Goal: Information Seeking & Learning: Learn about a topic

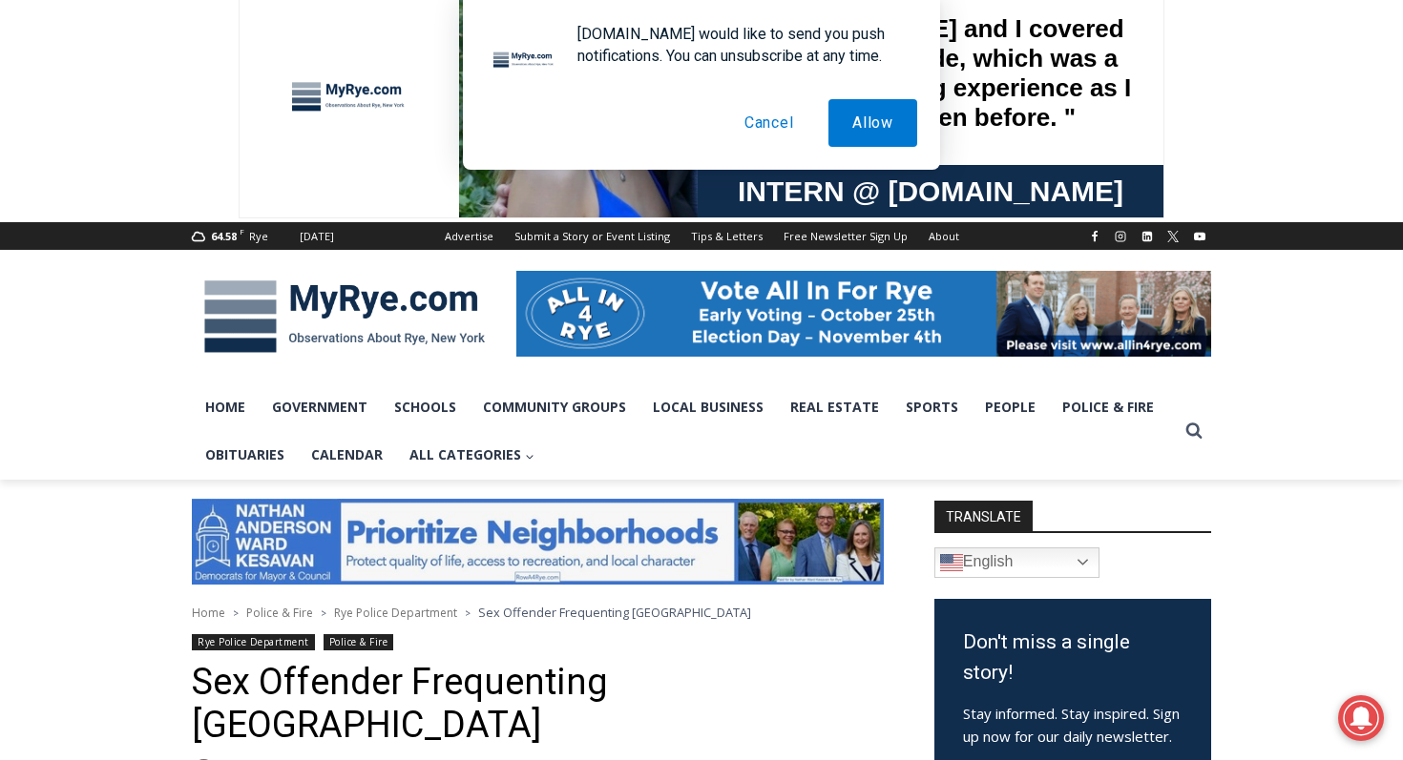
scroll to position [78, 0]
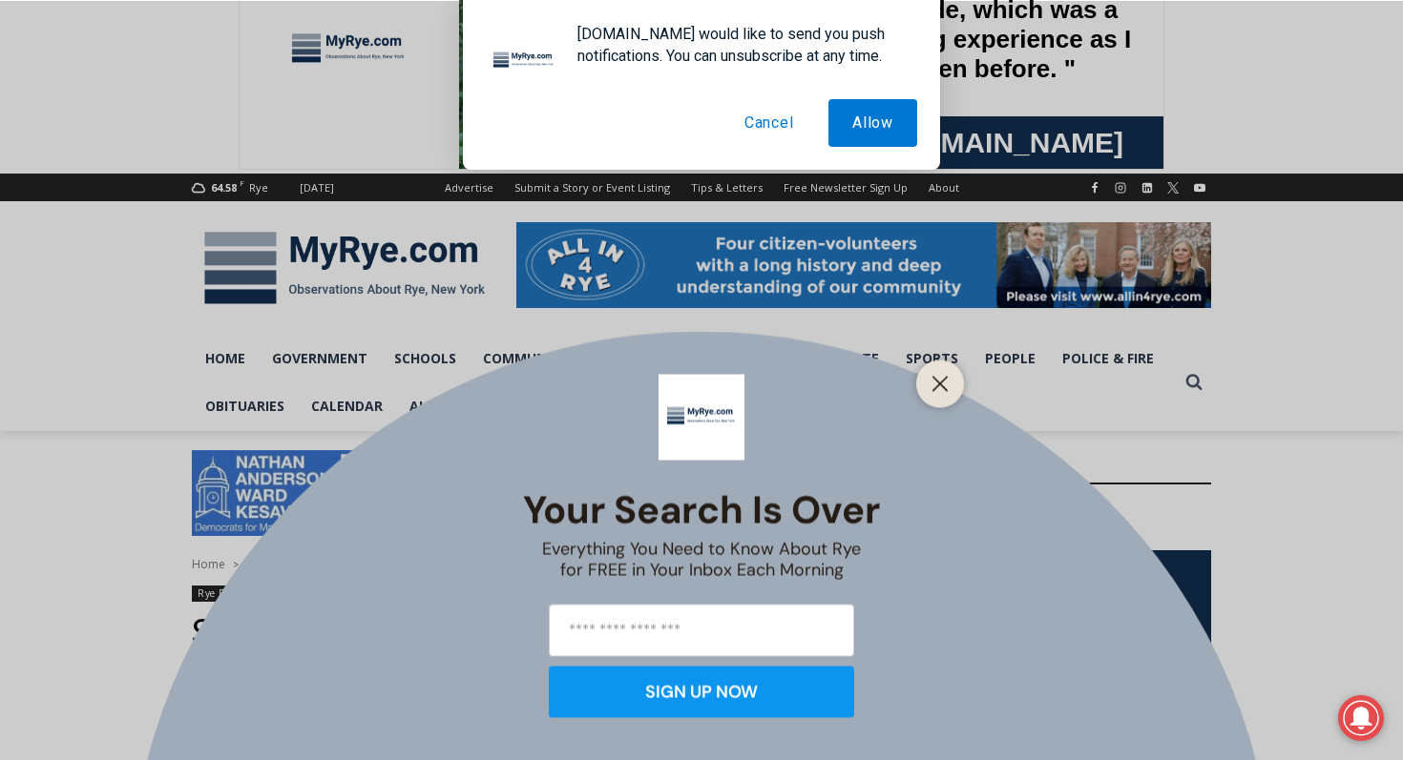
click at [760, 138] on button "Cancel" at bounding box center [768, 123] width 97 height 48
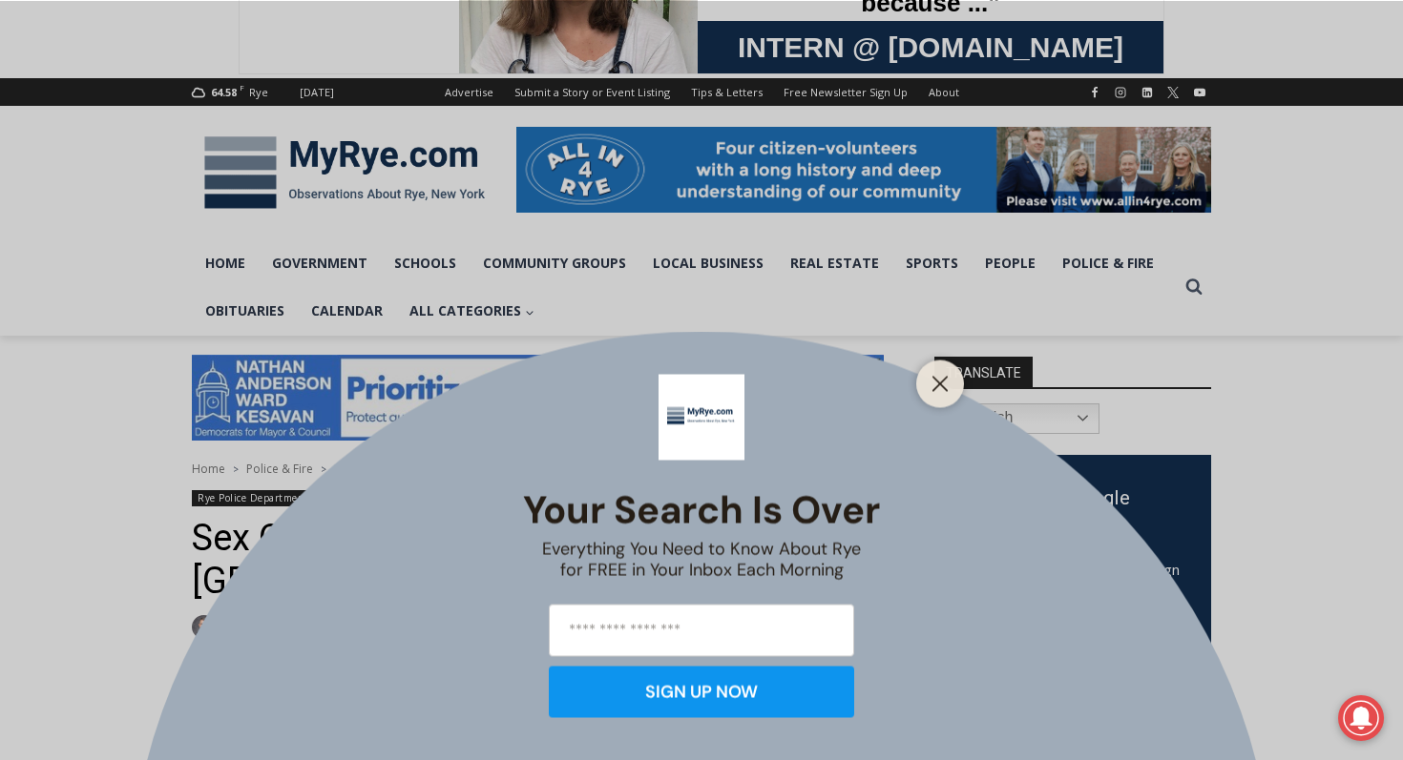
scroll to position [184, 0]
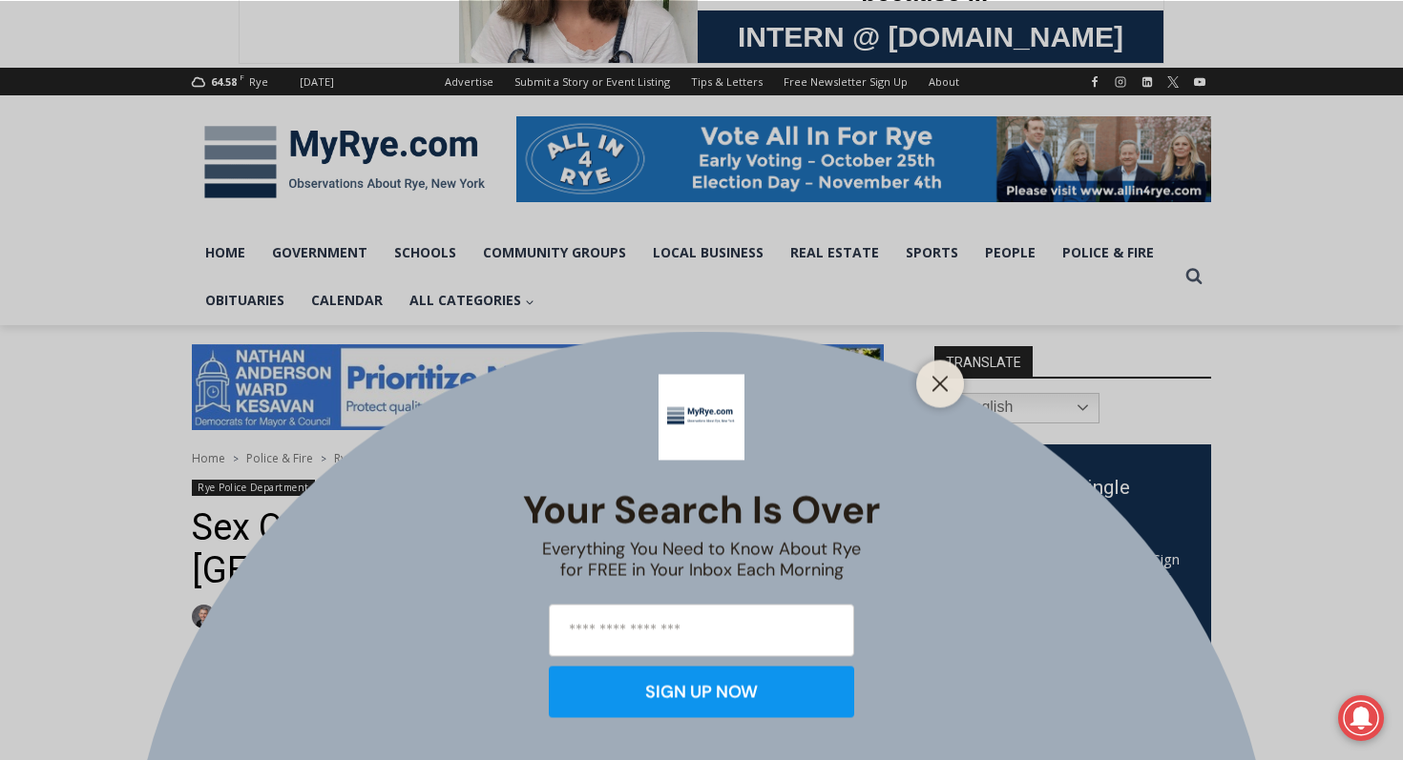
click at [926, 382] on button "Close" at bounding box center [939, 383] width 27 height 27
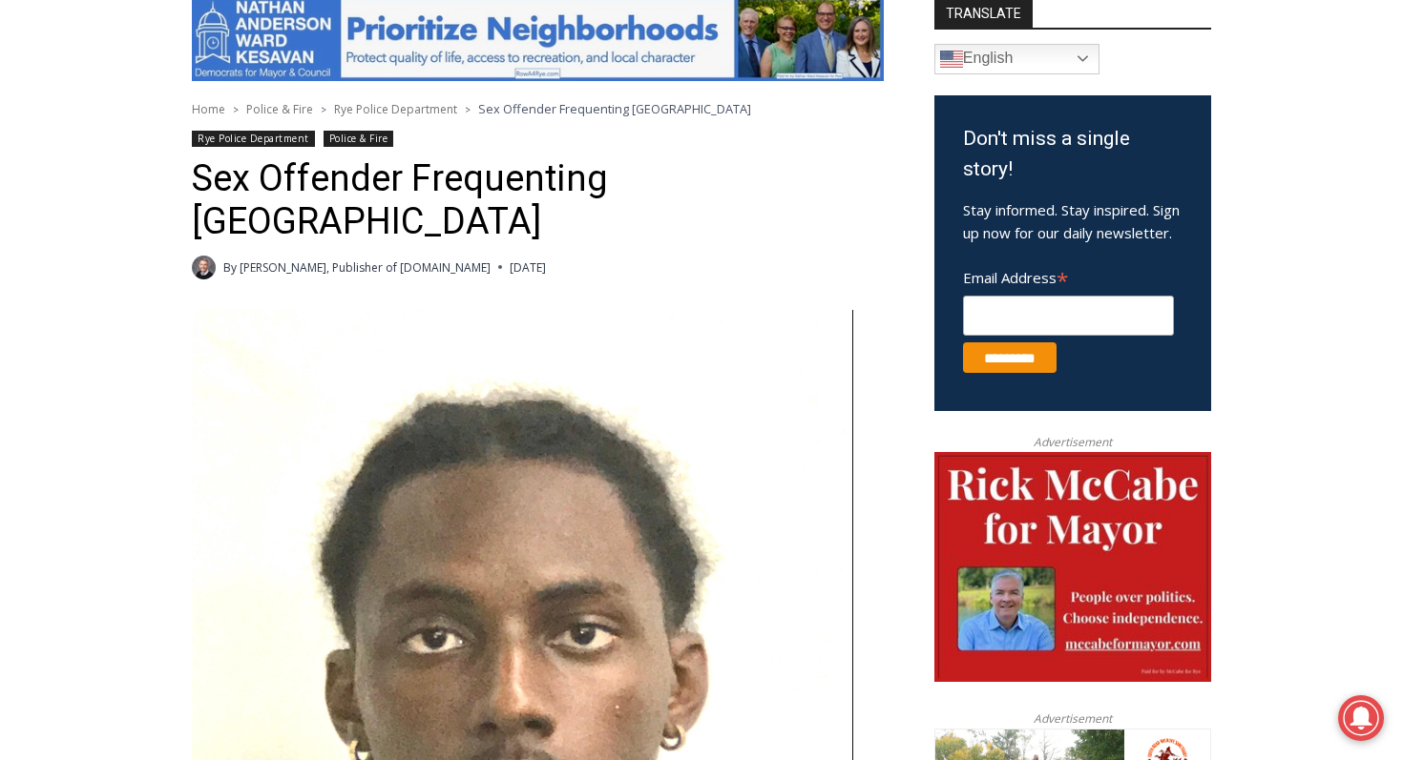
scroll to position [536, 0]
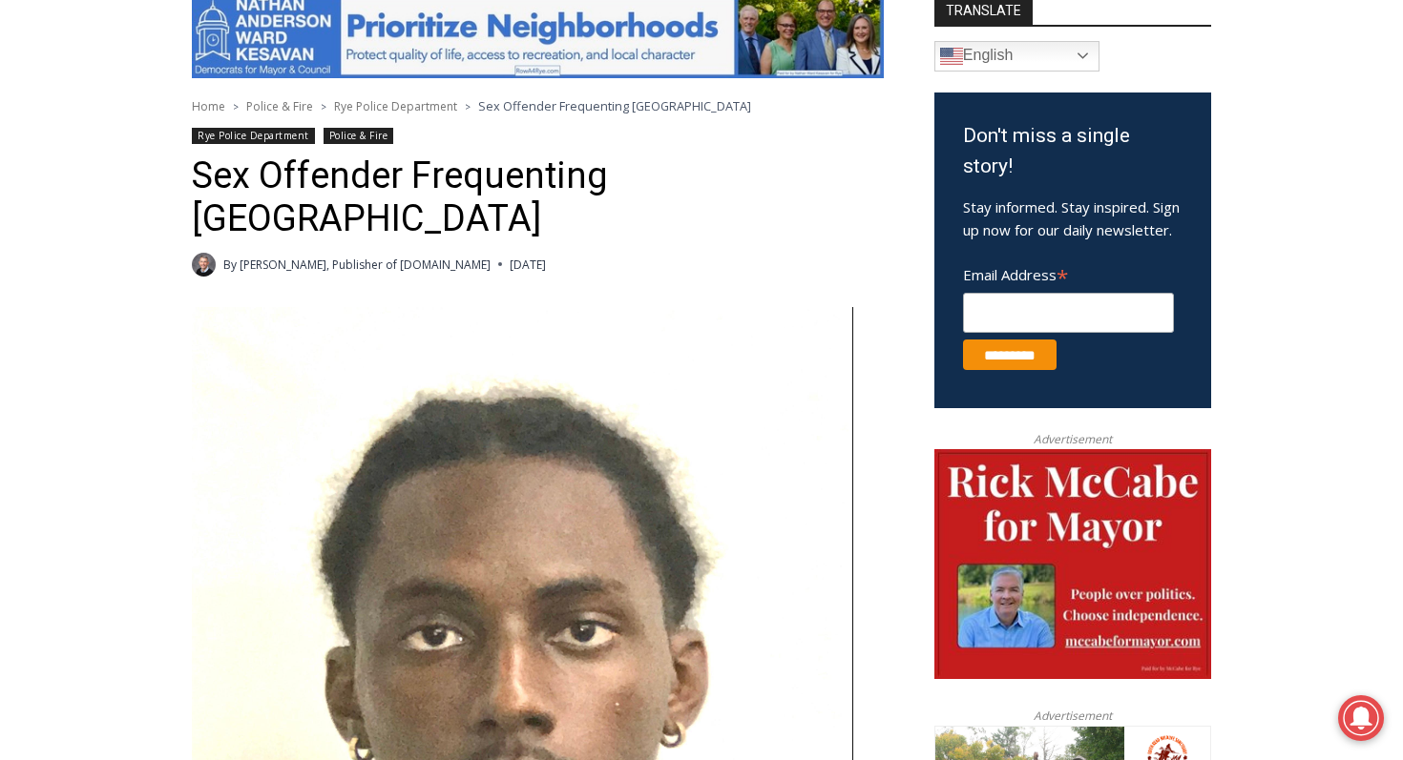
click at [619, 172] on h1 "Sex Offender Frequenting [GEOGRAPHIC_DATA]" at bounding box center [538, 198] width 692 height 87
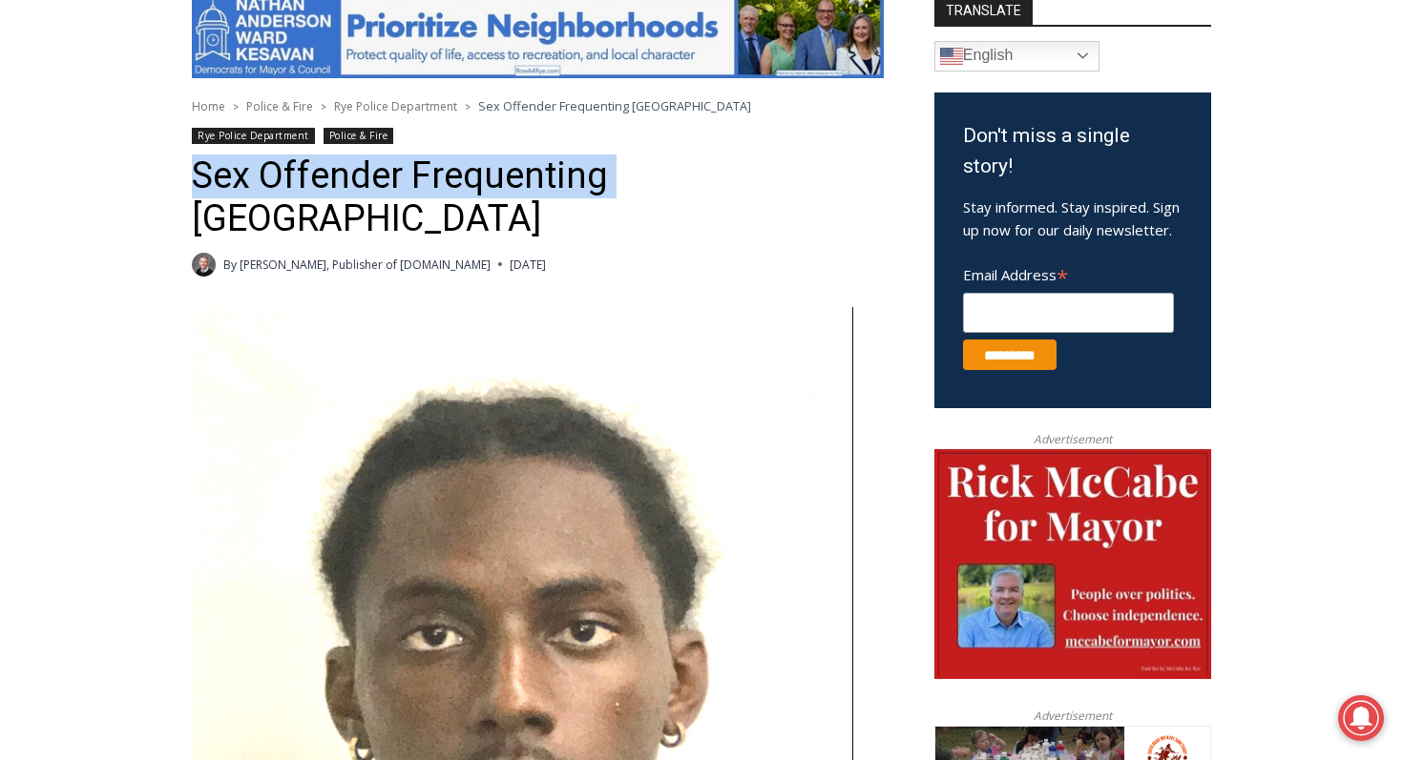
drag, startPoint x: 606, startPoint y: 177, endPoint x: 655, endPoint y: 157, distance: 53.5
click at [655, 157] on header "Home > Police & Fire > Rye Police Department > Sex Offender Frequenting [GEOGRA…" at bounding box center [538, 186] width 692 height 180
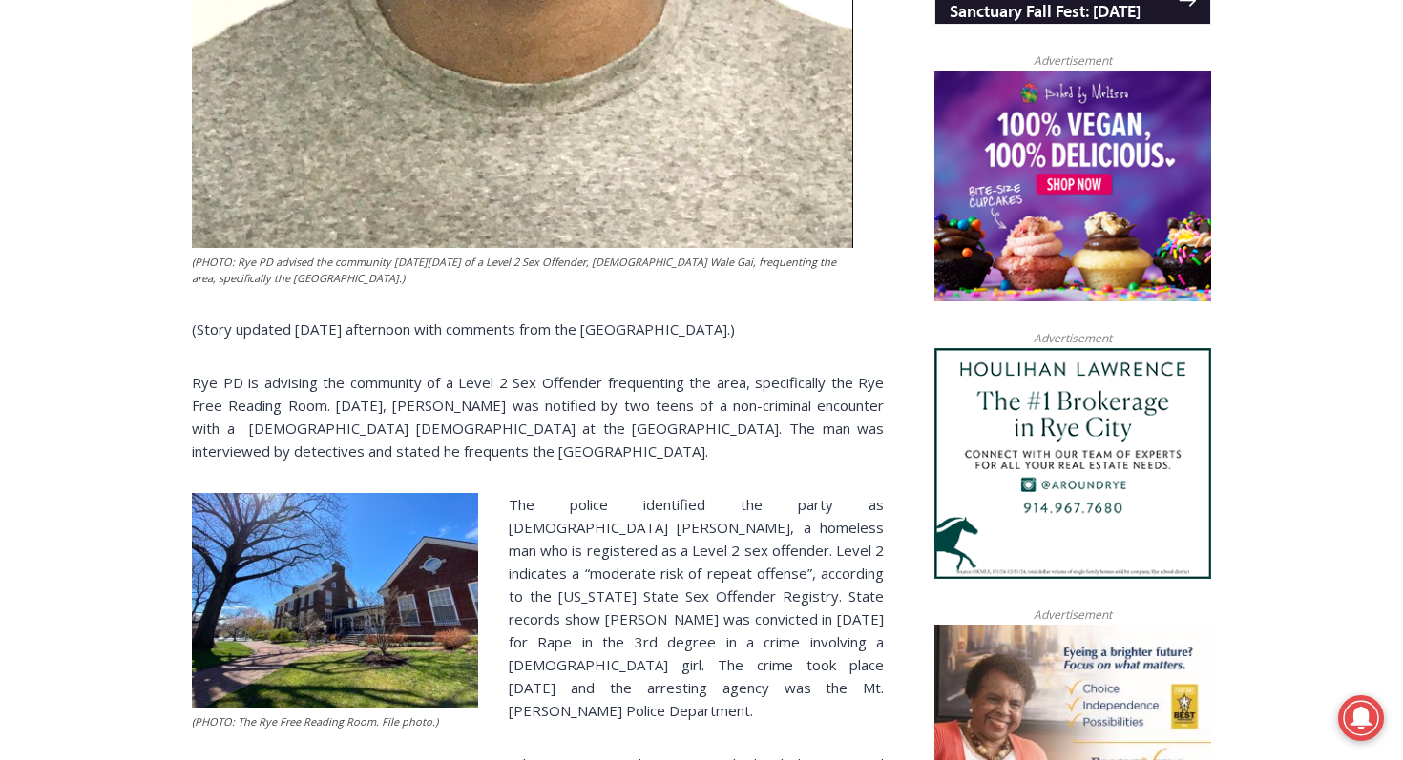
scroll to position [1562, 0]
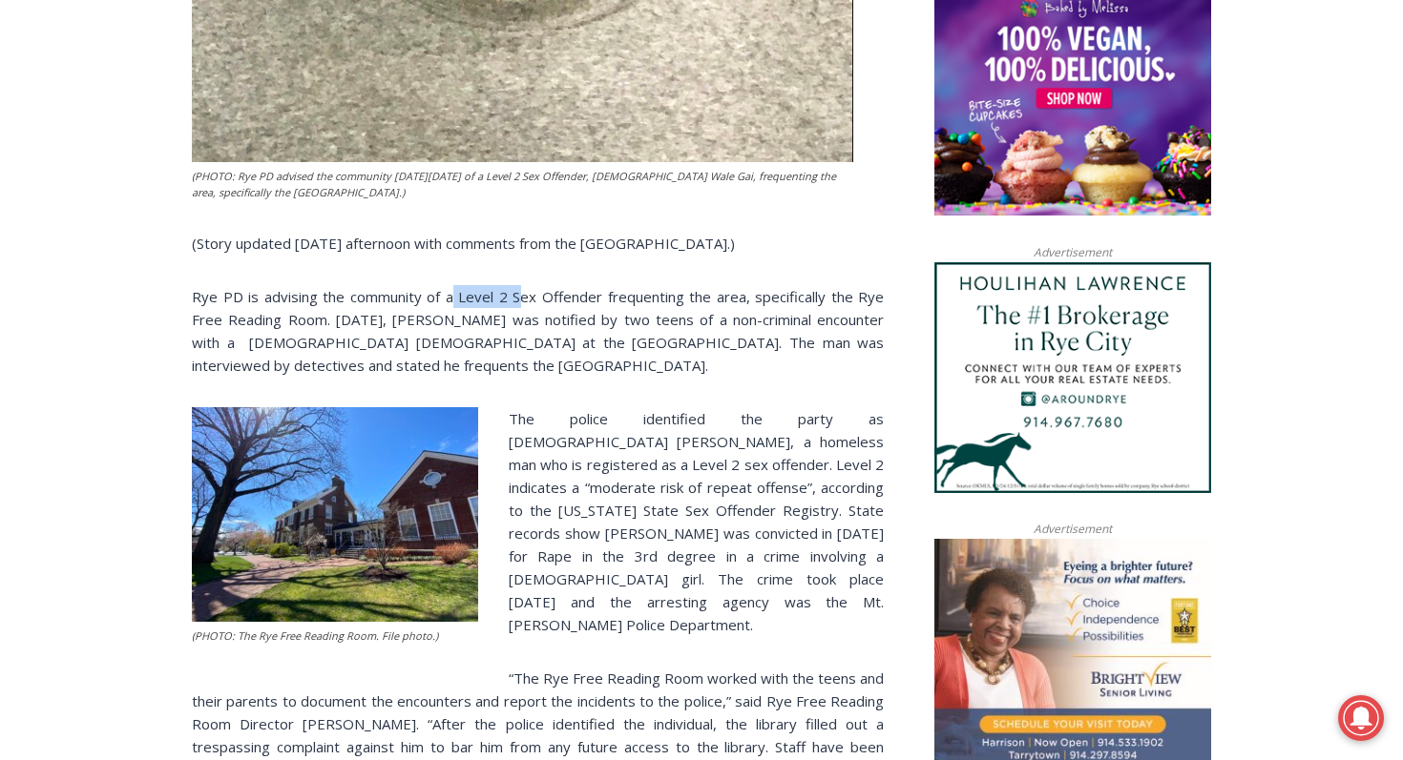
drag, startPoint x: 451, startPoint y: 260, endPoint x: 518, endPoint y: 257, distance: 66.8
click at [520, 285] on p "Rye PD is advising the community of a Level 2 Sex Offender frequenting the area…" at bounding box center [538, 331] width 692 height 92
click at [466, 285] on p "Rye PD is advising the community of a Level 2 Sex Offender frequenting the area…" at bounding box center [538, 331] width 692 height 92
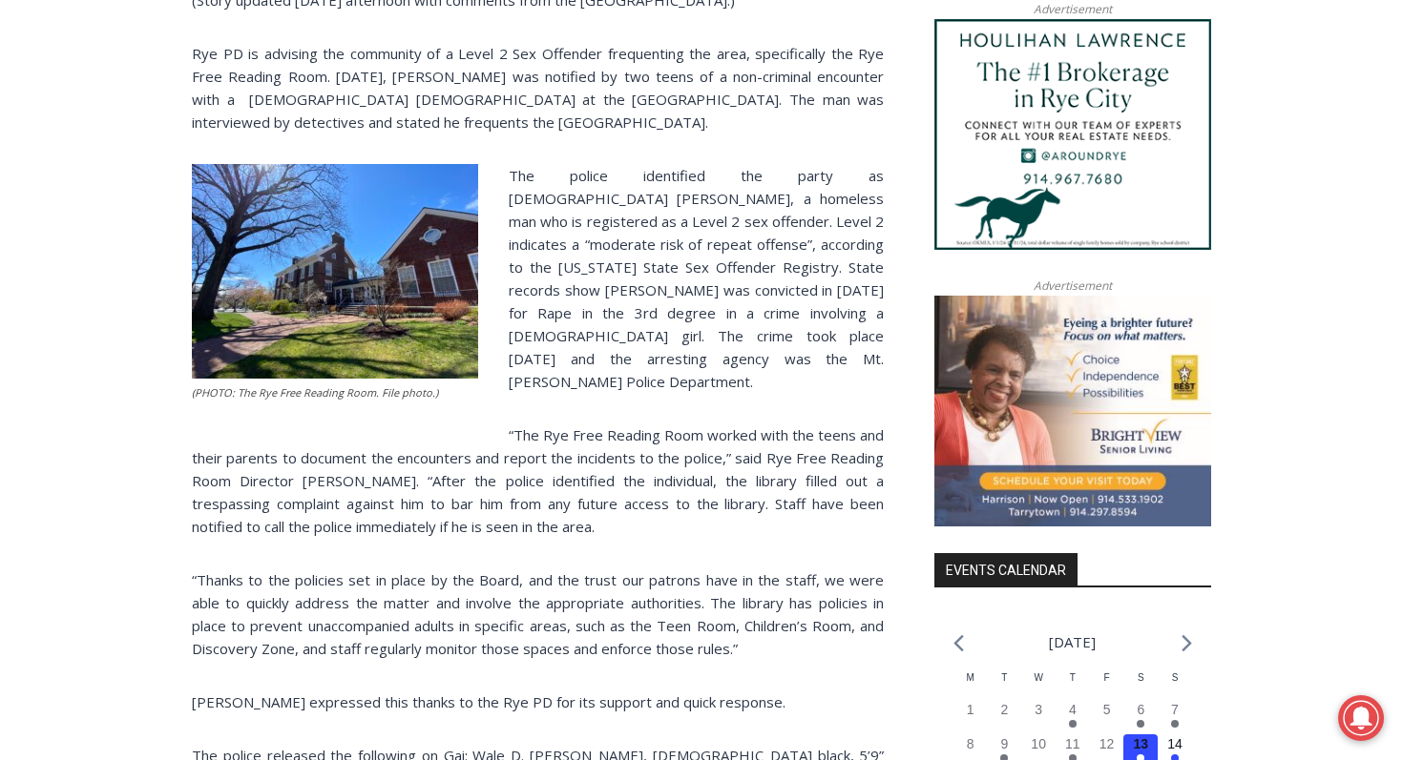
scroll to position [1813, 0]
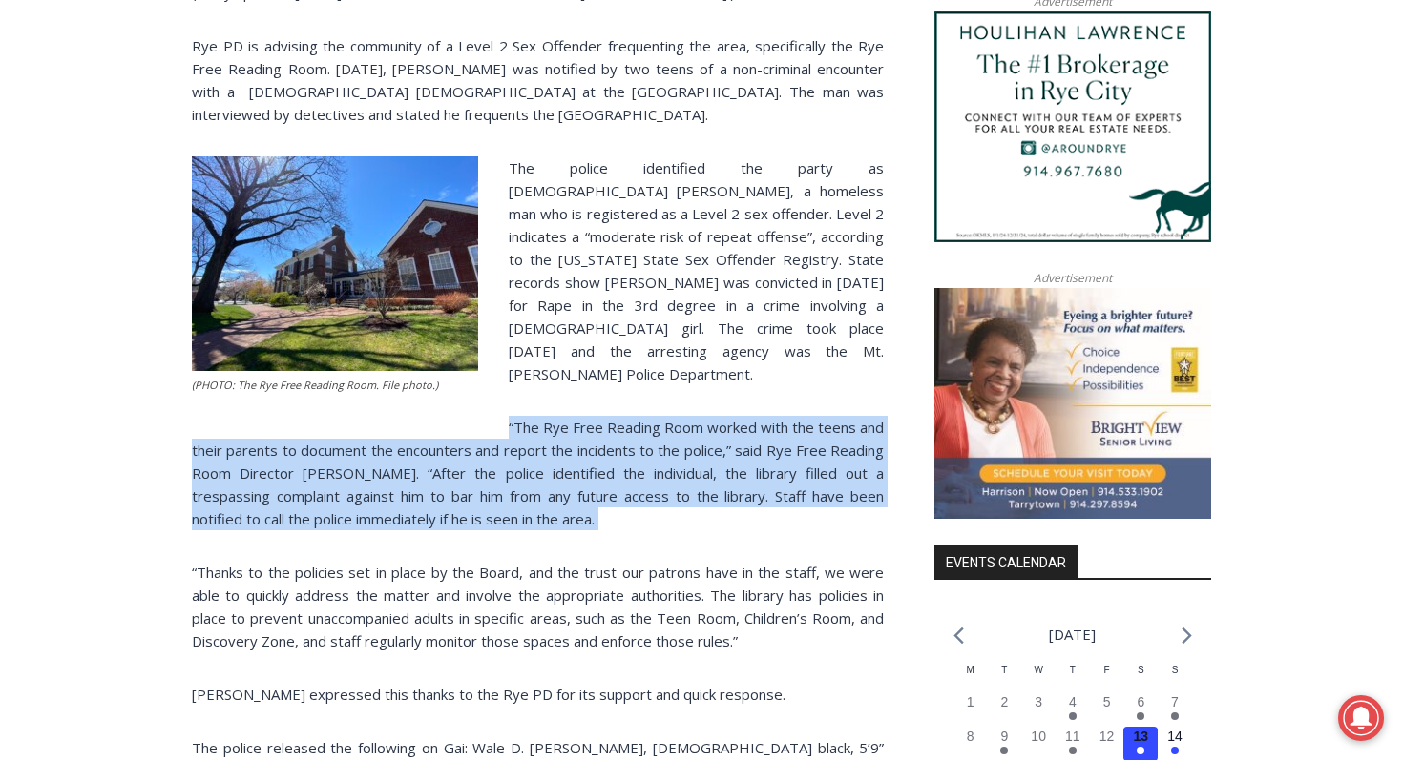
drag, startPoint x: 509, startPoint y: 366, endPoint x: 820, endPoint y: 502, distance: 338.4
click at [821, 503] on div "(PHOTO: Rye PD advised the community [DATE][DATE] of a Level 2 Sex Offender, [D…" at bounding box center [538, 141] width 692 height 2220
click at [820, 502] on div "(PHOTO: Rye PD advised the community [DATE][DATE] of a Level 2 Sex Offender, [D…" at bounding box center [538, 141] width 692 height 2220
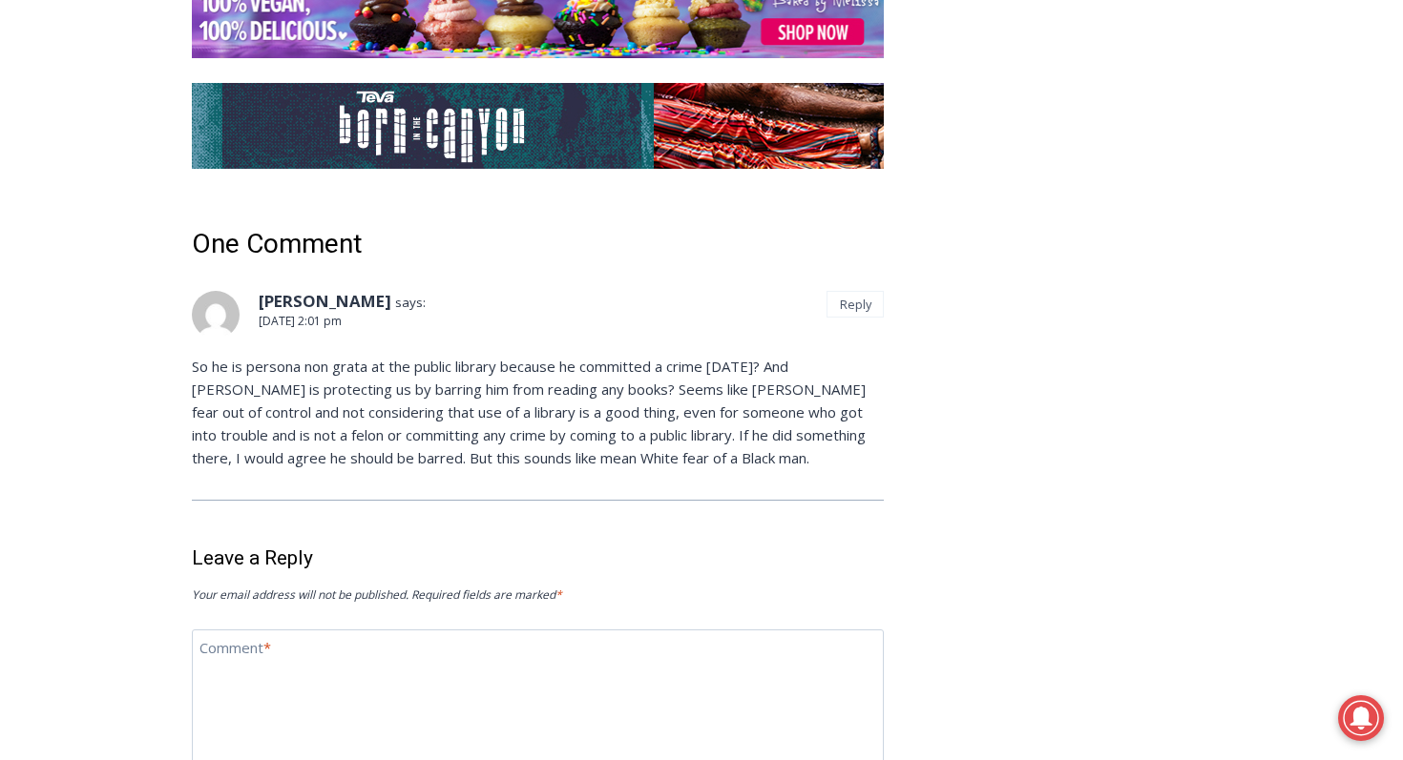
scroll to position [3921, 0]
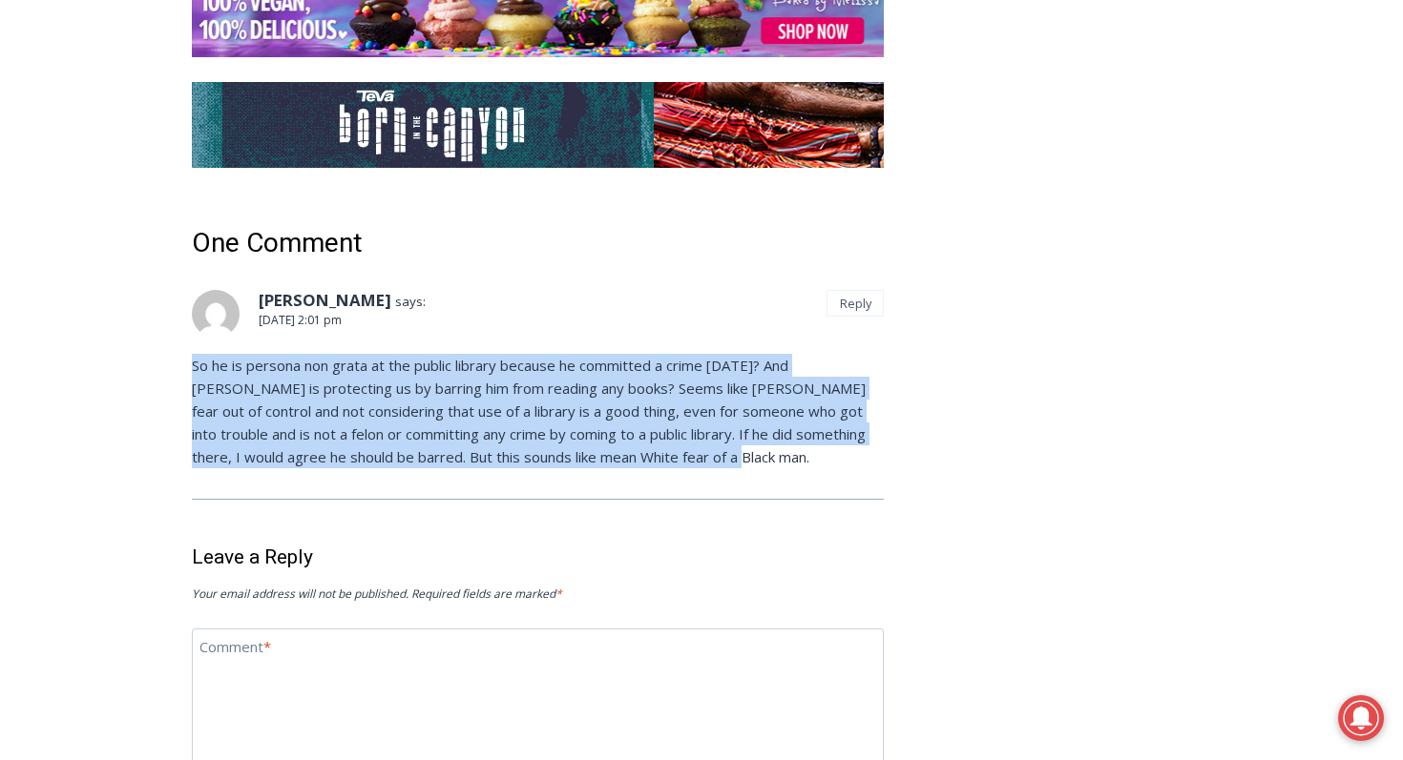
drag, startPoint x: 195, startPoint y: 309, endPoint x: 673, endPoint y: 396, distance: 485.8
click at [672, 396] on p "So he is persona non grata at the public library because he committed a crime […" at bounding box center [538, 411] width 692 height 114
click at [655, 389] on p "So he is persona non grata at the public library because he committed a crime […" at bounding box center [538, 411] width 692 height 114
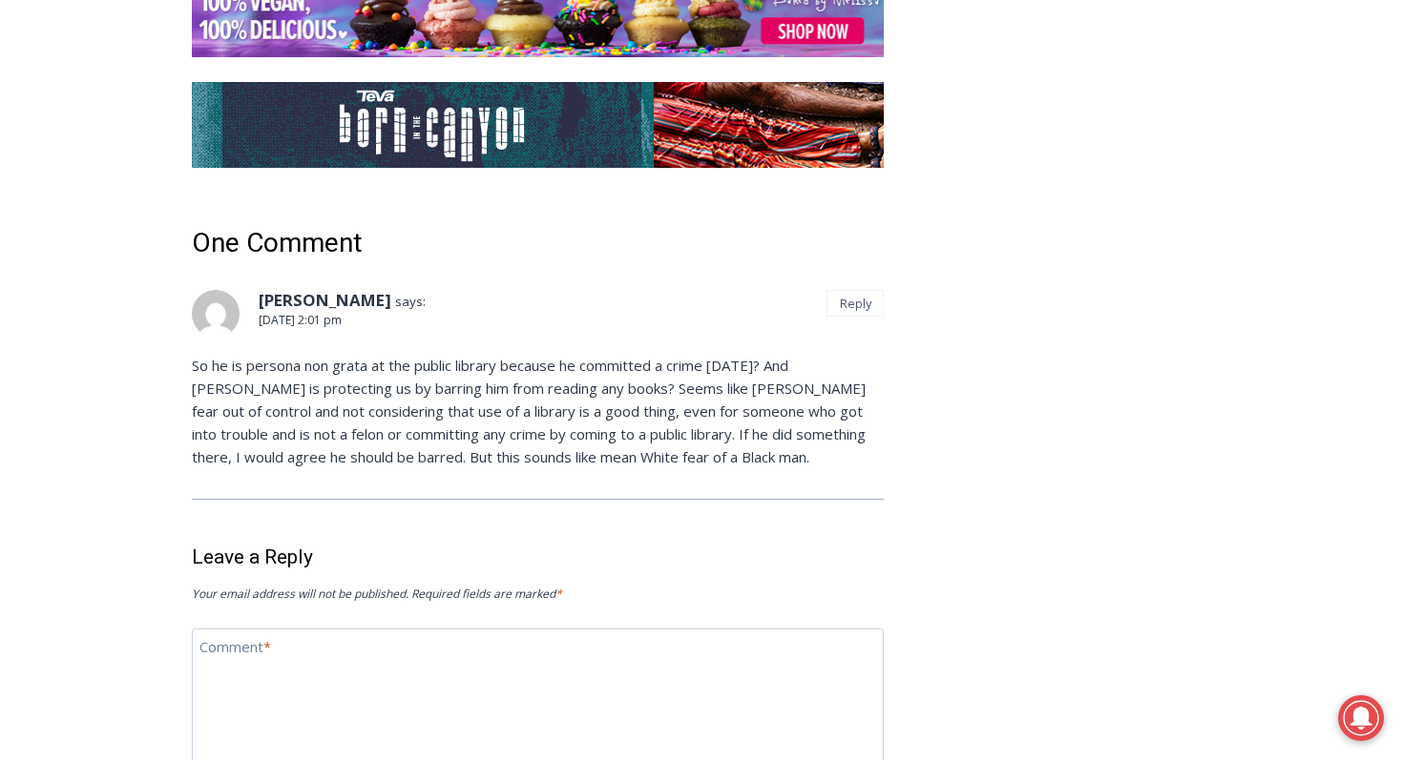
click at [208, 354] on p "So he is persona non grata at the public library because he committed a crime […" at bounding box center [538, 411] width 692 height 114
drag, startPoint x: 205, startPoint y: 293, endPoint x: 306, endPoint y: 294, distance: 101.1
click at [306, 354] on p "So he is persona non grata at the public library because he committed a crime […" at bounding box center [538, 411] width 692 height 114
click at [308, 354] on p "So he is persona non grata at the public library because he committed a crime […" at bounding box center [538, 411] width 692 height 114
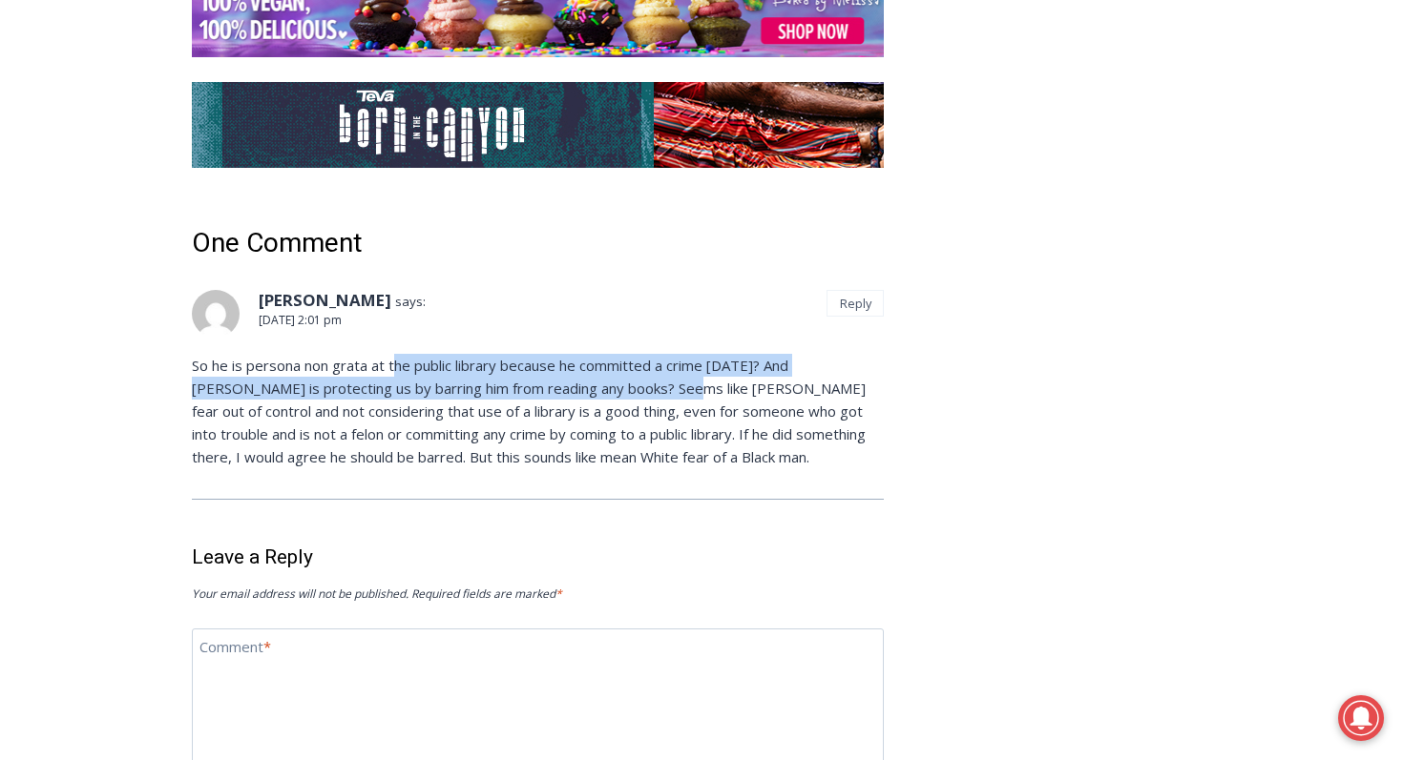
drag, startPoint x: 397, startPoint y: 296, endPoint x: 609, endPoint y: 314, distance: 212.6
click at [609, 354] on p "So he is persona non grata at the public library because he committed a crime […" at bounding box center [538, 411] width 692 height 114
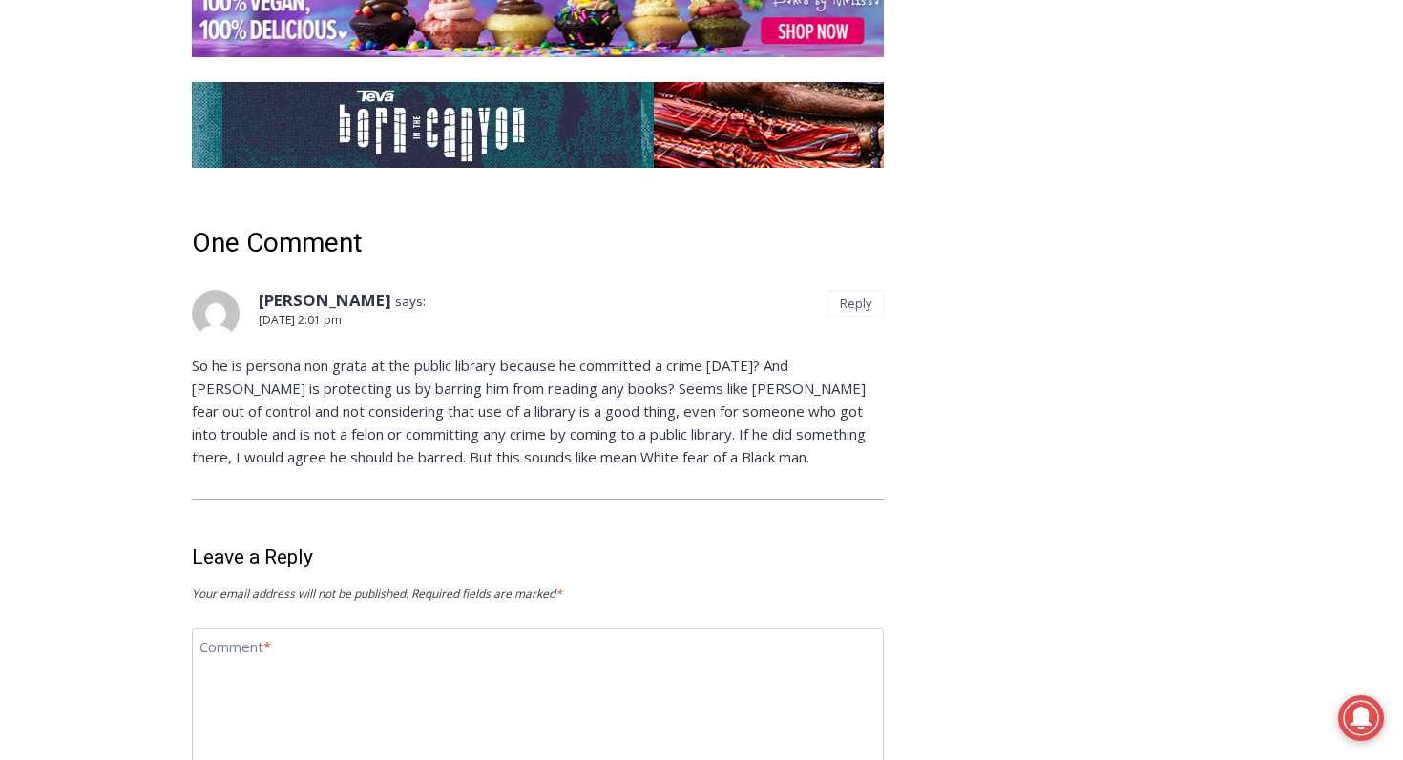
click at [653, 354] on p "So he is persona non grata at the public library because he committed a crime […" at bounding box center [538, 411] width 692 height 114
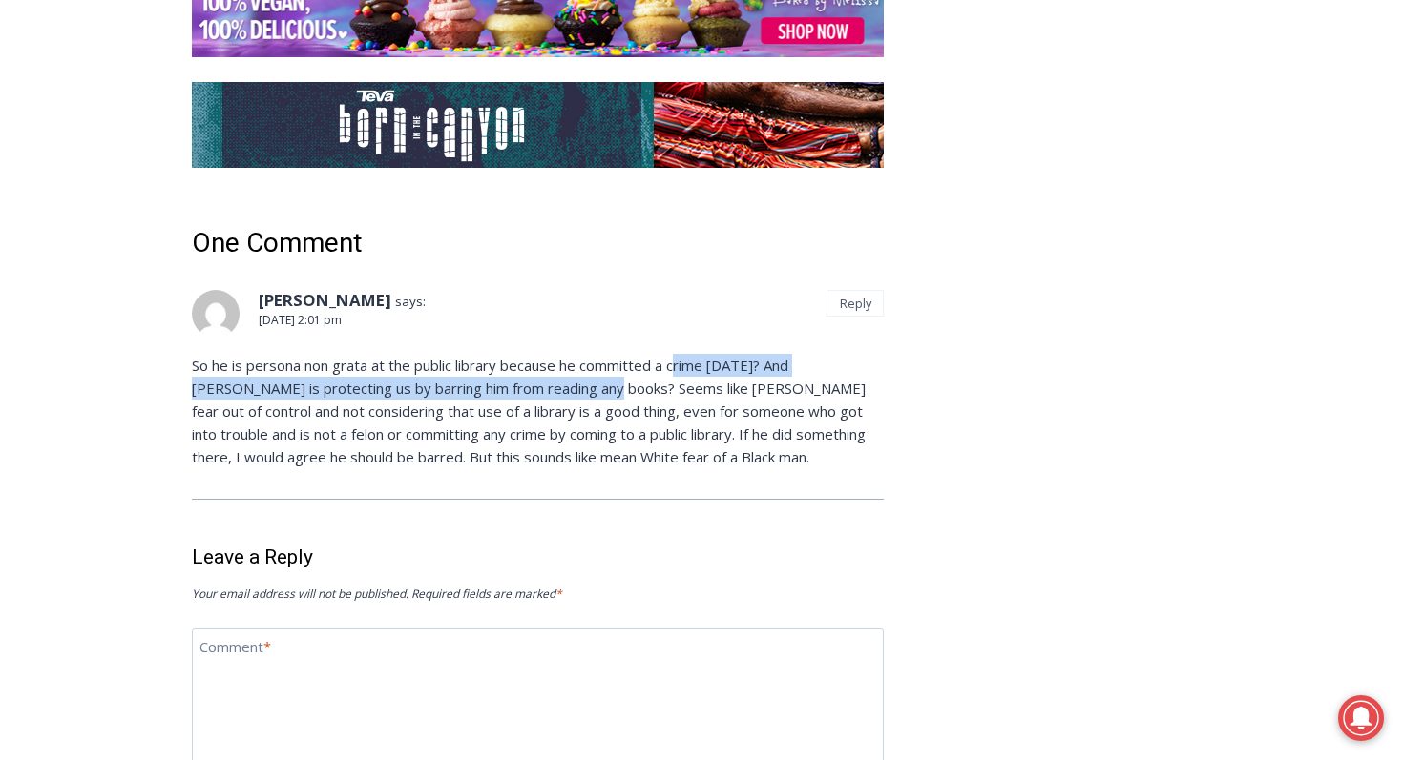
drag, startPoint x: 682, startPoint y: 303, endPoint x: 530, endPoint y: 326, distance: 154.4
click at [528, 354] on p "So he is persona non grata at the public library because he committed a crime […" at bounding box center [538, 411] width 692 height 114
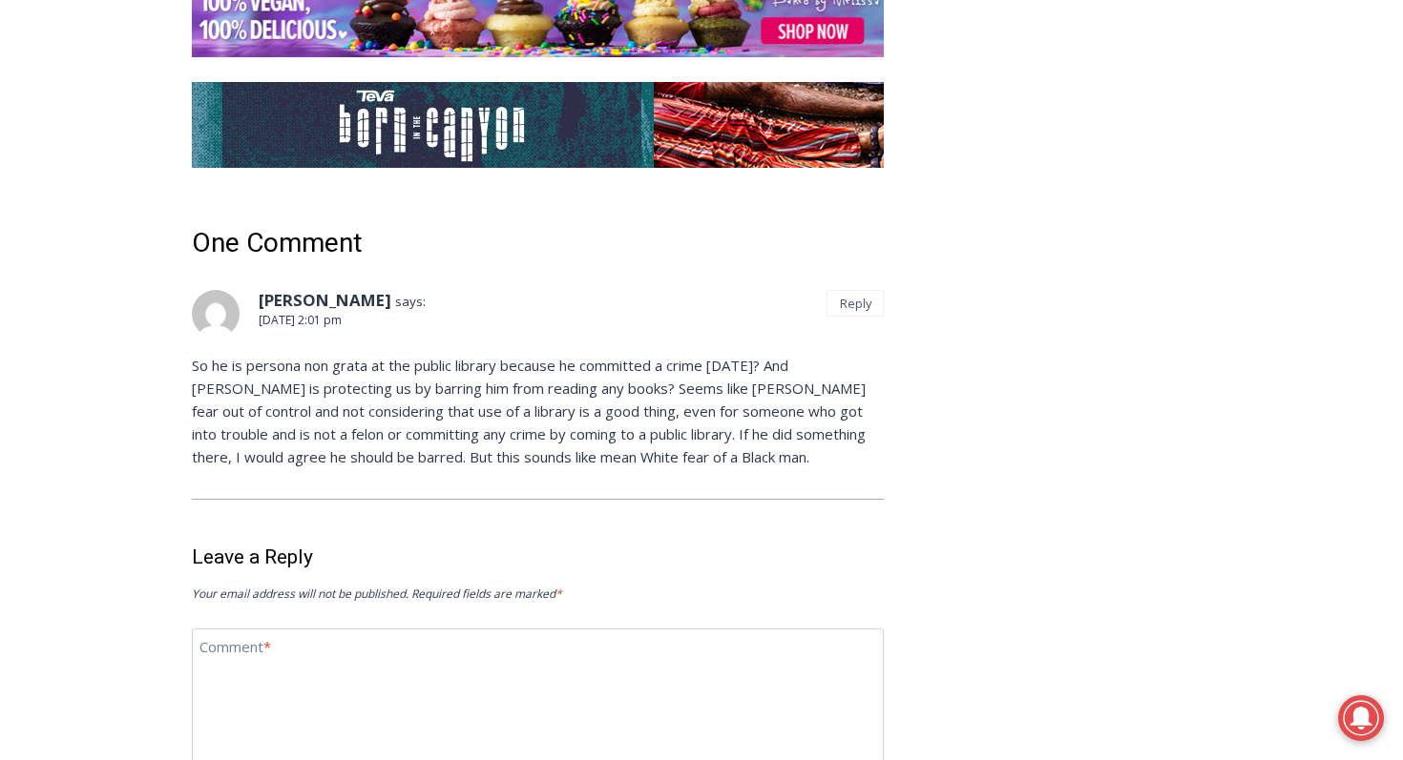
click at [569, 354] on p "So he is persona non grata at the public library because he committed a crime […" at bounding box center [538, 411] width 692 height 114
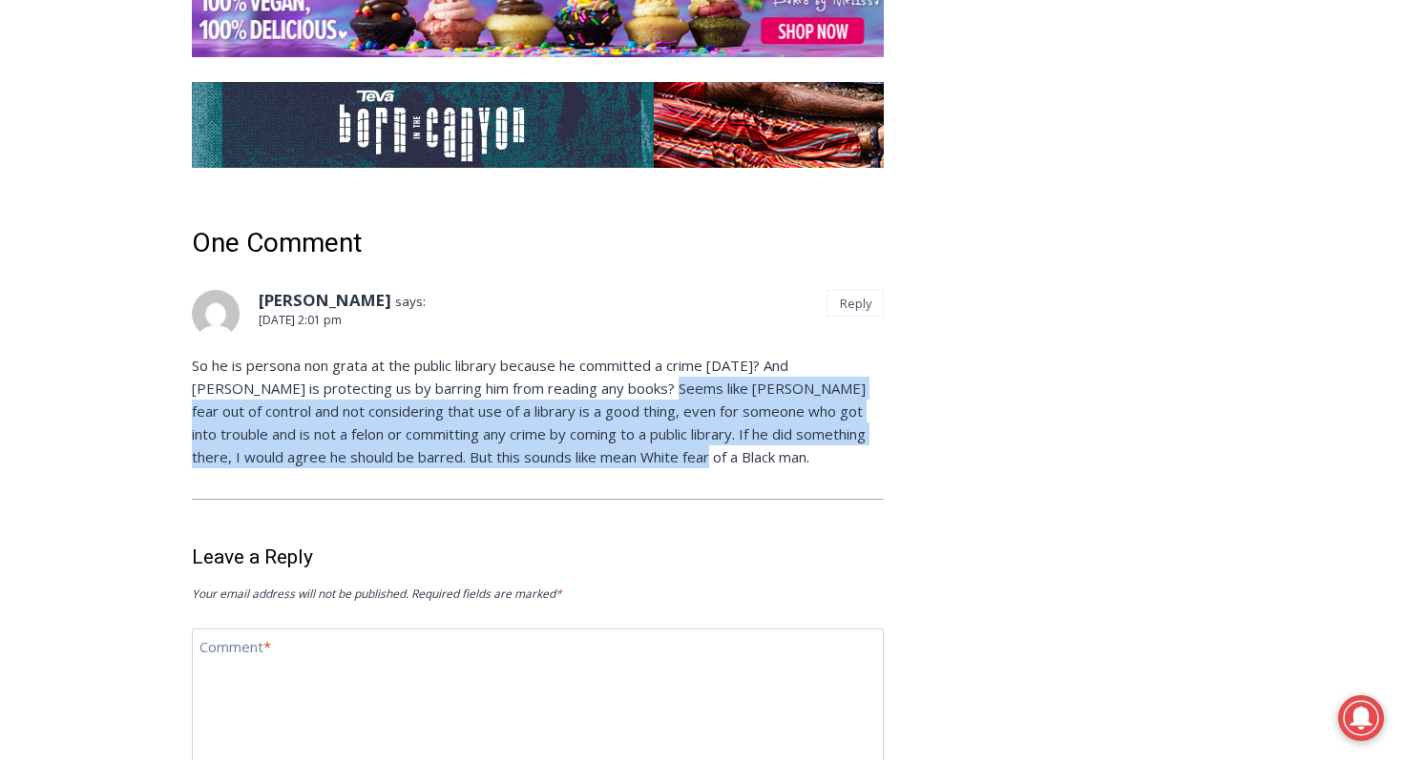
drag, startPoint x: 582, startPoint y: 324, endPoint x: 613, endPoint y: 387, distance: 70.4
click at [618, 385] on p "So he is persona non grata at the public library because he committed a crime […" at bounding box center [538, 411] width 692 height 114
click at [613, 387] on p "So he is persona non grata at the public library because he committed a crime […" at bounding box center [538, 411] width 692 height 114
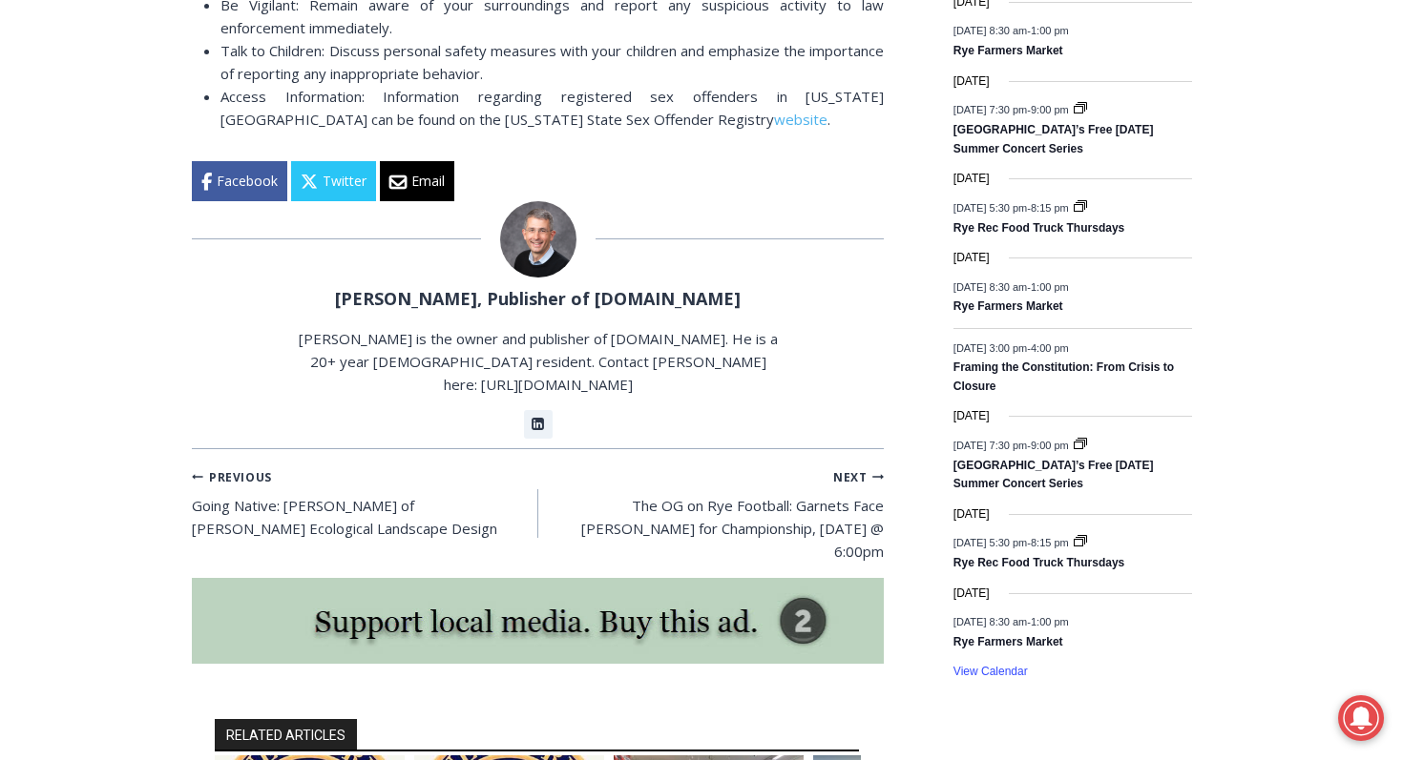
scroll to position [2849, 0]
